Goal: Information Seeking & Learning: Learn about a topic

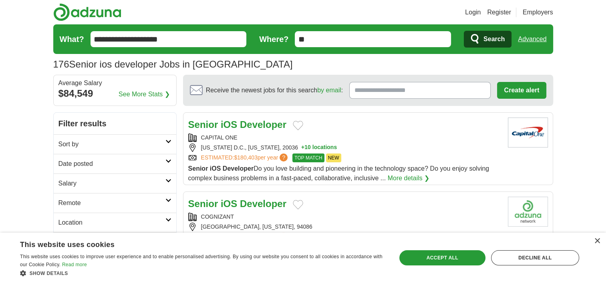
click at [316, 43] on input "**" at bounding box center [373, 39] width 156 height 16
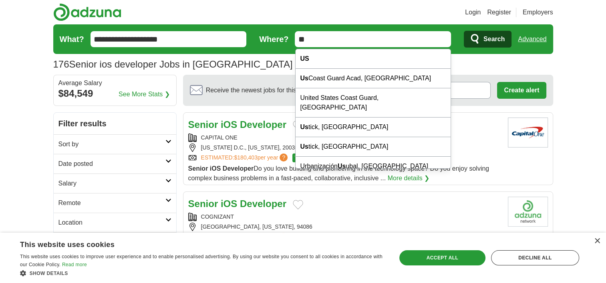
drag, startPoint x: 316, startPoint y: 43, endPoint x: 287, endPoint y: 44, distance: 29.3
click at [287, 44] on form "**********" at bounding box center [303, 39] width 500 height 30
type input "*"
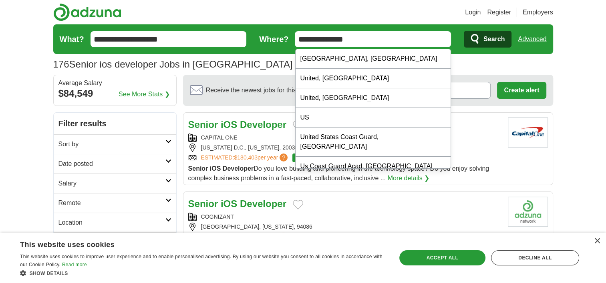
type input "**********"
click at [493, 47] on span "Search" at bounding box center [493, 39] width 21 height 16
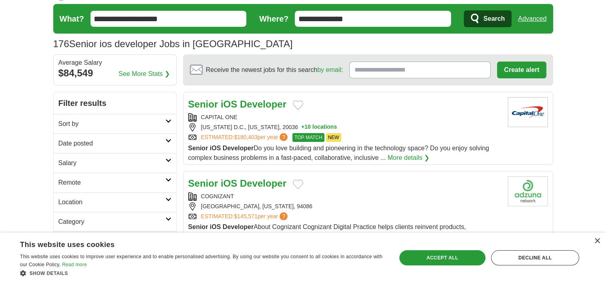
scroll to position [21, 0]
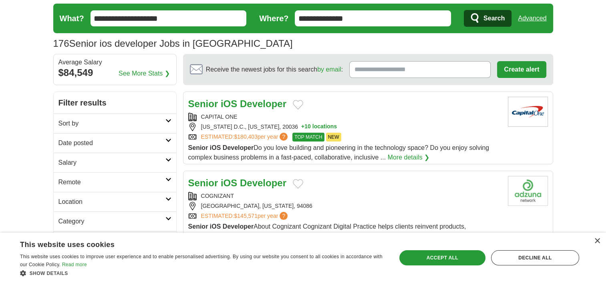
click at [244, 104] on strong "Developer" at bounding box center [263, 103] width 46 height 11
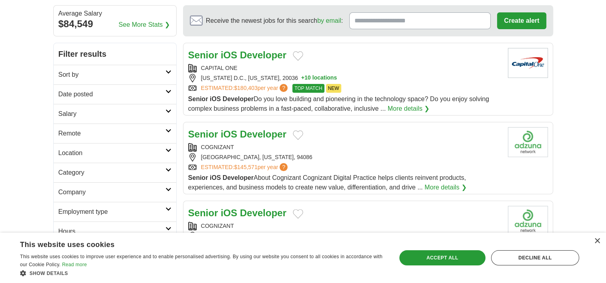
scroll to position [74, 0]
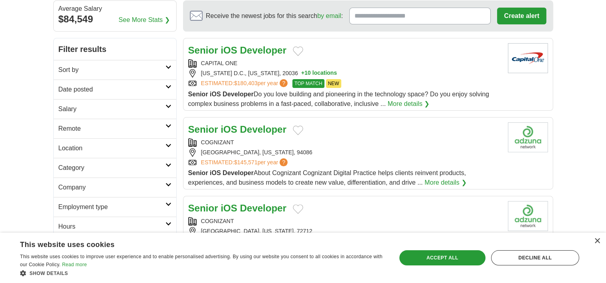
click at [254, 139] on div "COGNIZANT" at bounding box center [344, 143] width 313 height 8
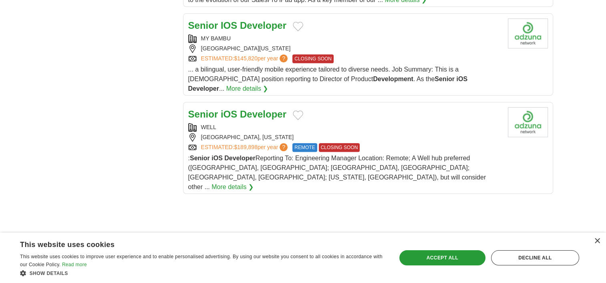
scroll to position [857, 0]
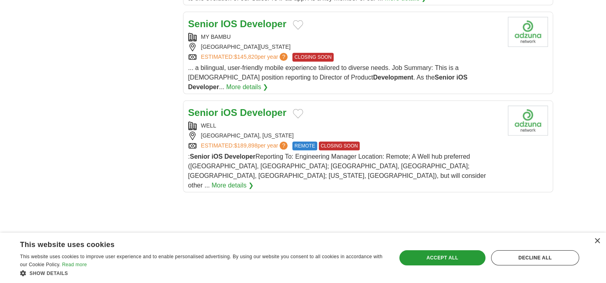
click at [290, 106] on div "Senior iOS Developer" at bounding box center [344, 113] width 313 height 14
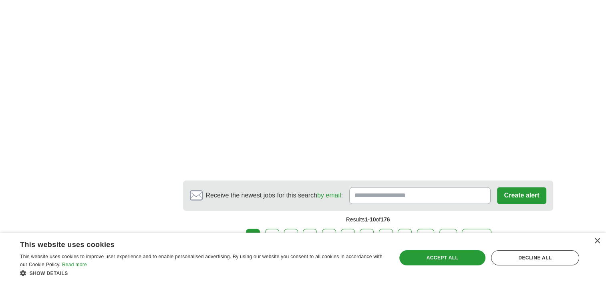
scroll to position [1249, 0]
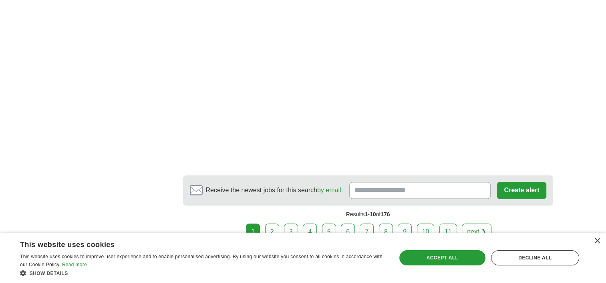
click at [279, 224] on link "2" at bounding box center [272, 232] width 14 height 17
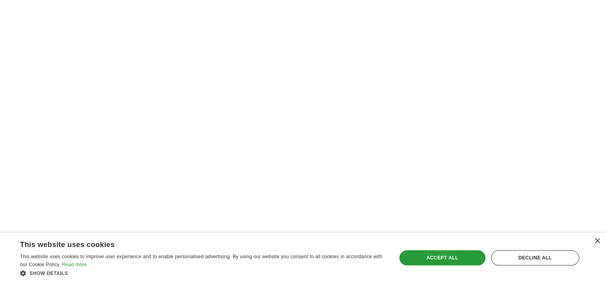
scroll to position [268, 0]
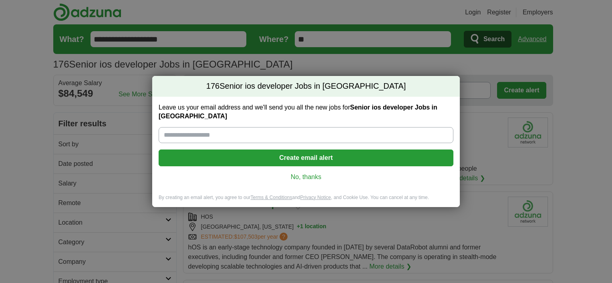
click at [304, 173] on link "No, thanks" at bounding box center [306, 177] width 282 height 9
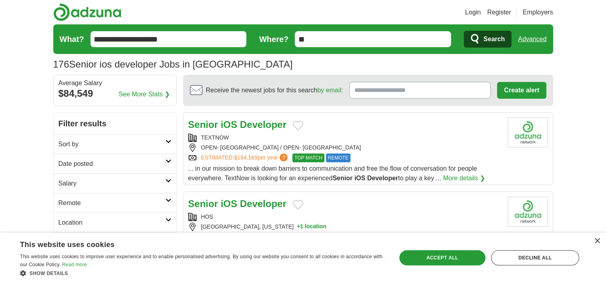
click at [304, 172] on div "... in our mission to break down barriers to communication and free the flow of…" at bounding box center [344, 173] width 313 height 19
